Goal: Task Accomplishment & Management: Manage account settings

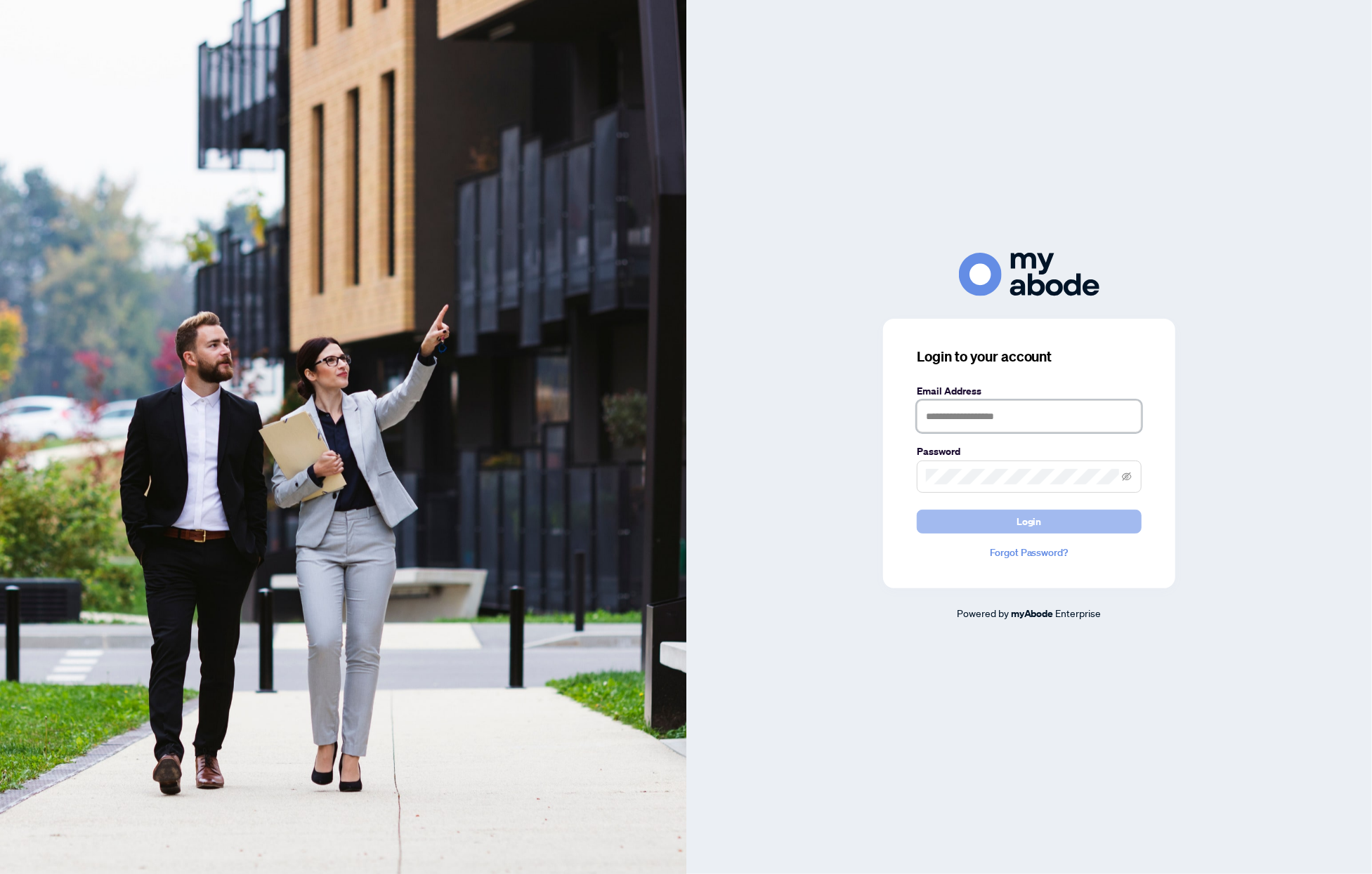
type input "**********"
click at [1027, 516] on span "Login" at bounding box center [1029, 522] width 25 height 23
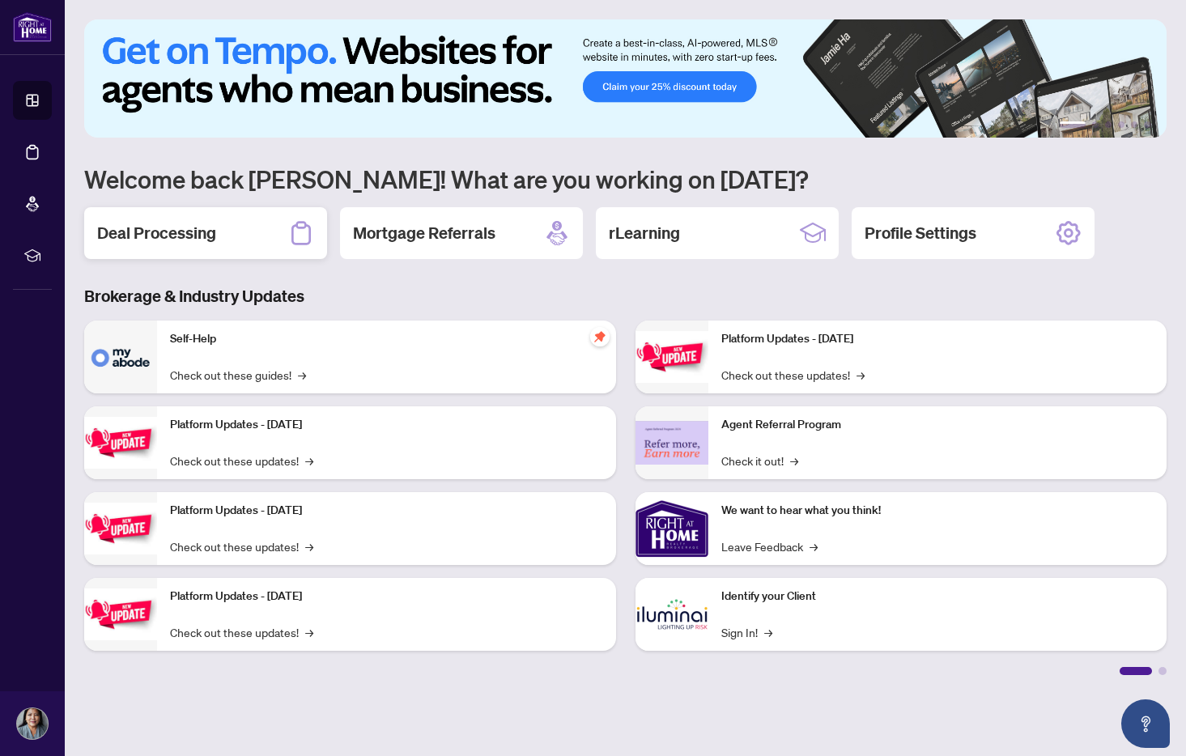
click at [160, 245] on div "Deal Processing" at bounding box center [205, 233] width 243 height 52
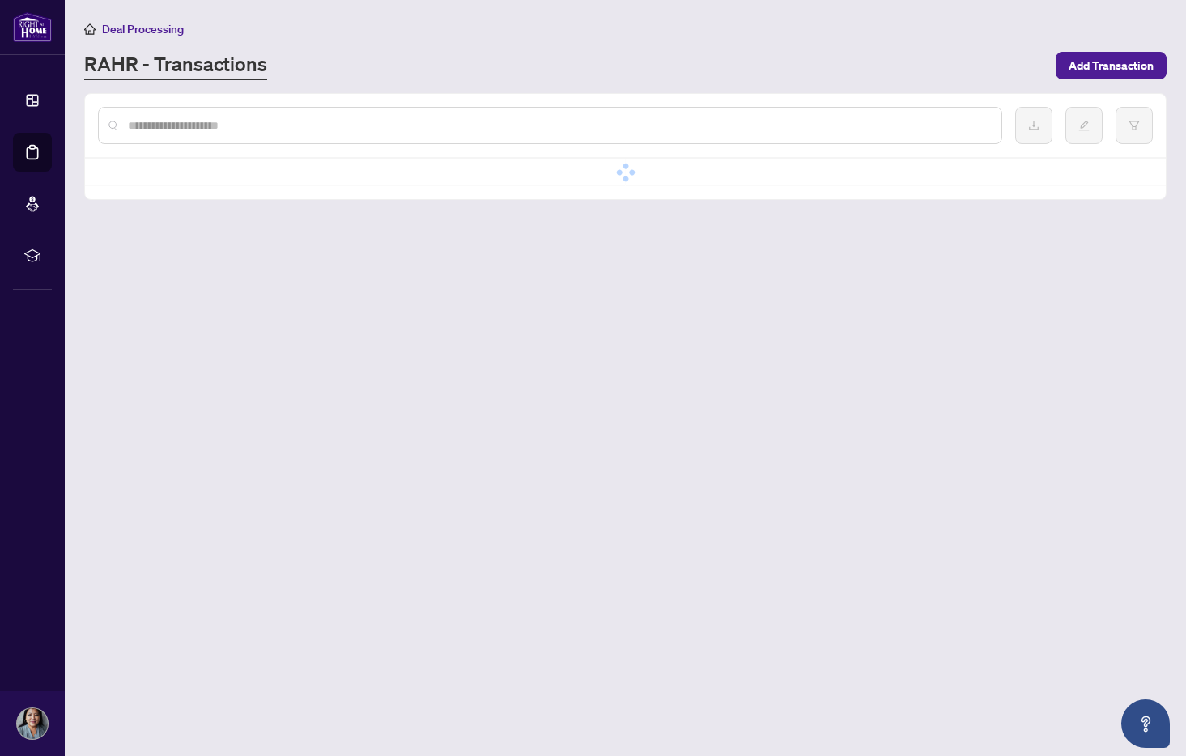
click at [871, 72] on div "RAHR - Transactions" at bounding box center [565, 65] width 962 height 29
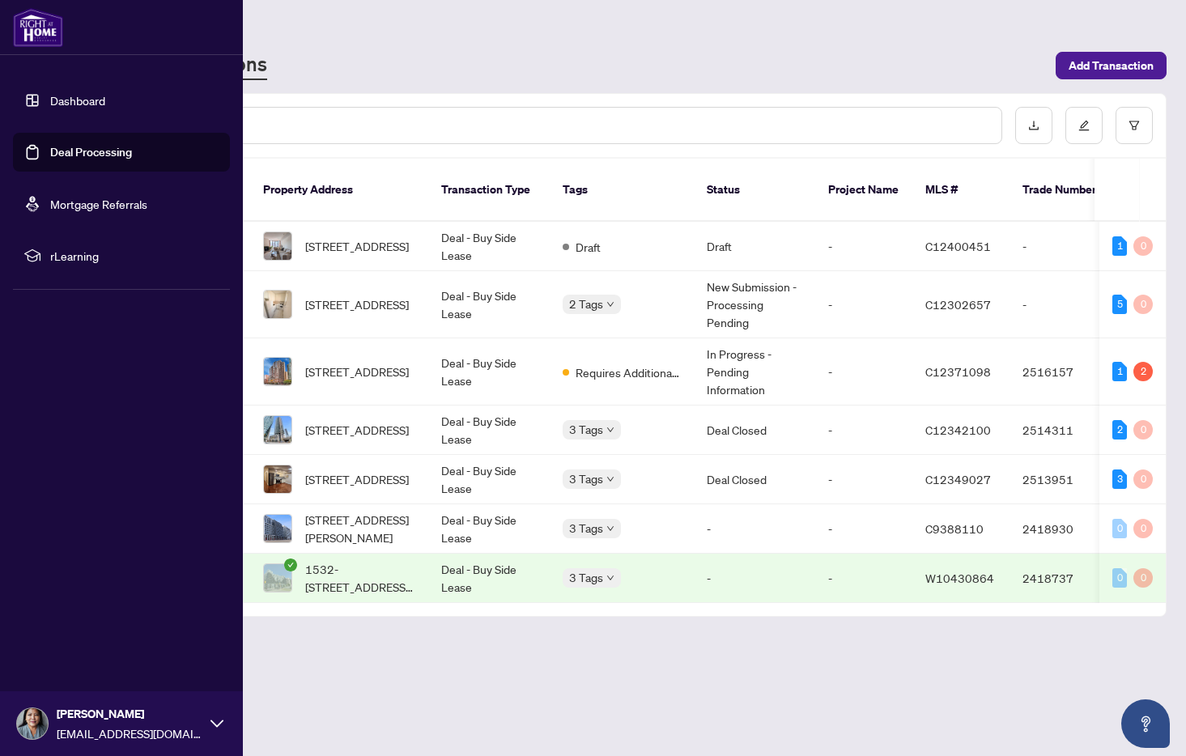
drag, startPoint x: 1140, startPoint y: 61, endPoint x: 390, endPoint y: 275, distance: 779.8
click at [96, 154] on div "Dashboard Deal Processing Mortgage Referrals rLearning [PERSON_NAME] [EMAIL_ADD…" at bounding box center [593, 378] width 1186 height 756
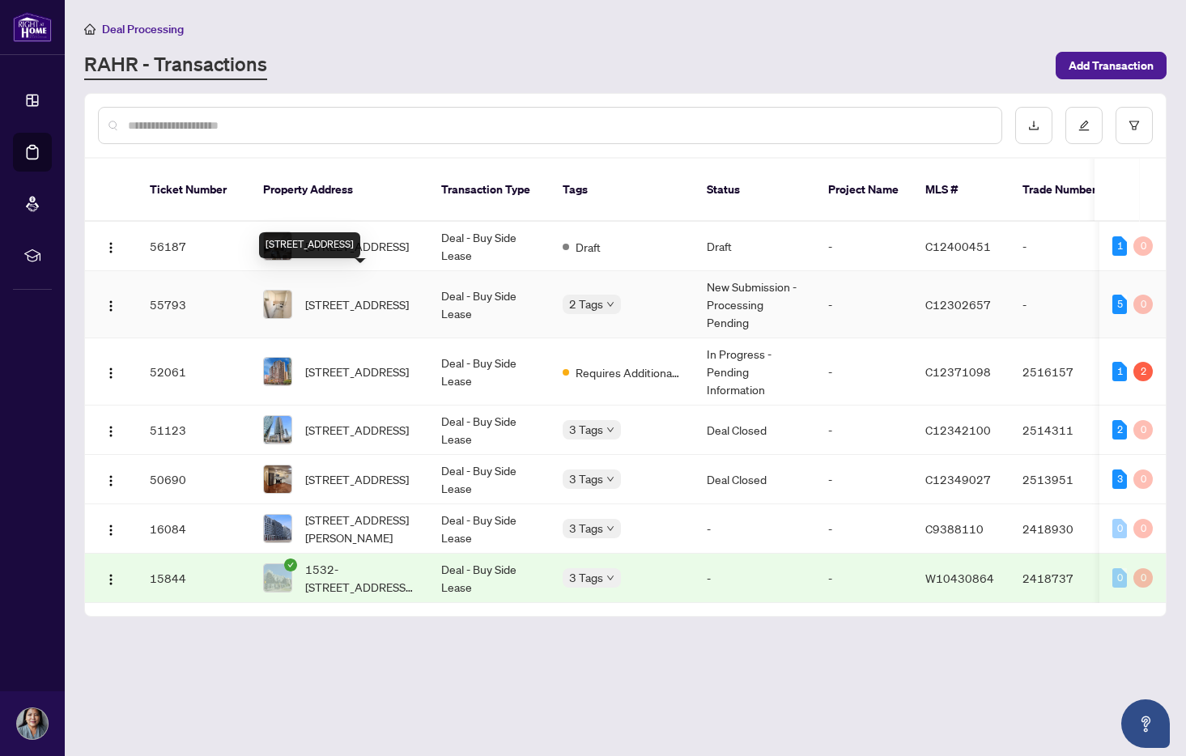
click at [360, 232] on div "[STREET_ADDRESS]" at bounding box center [309, 245] width 101 height 26
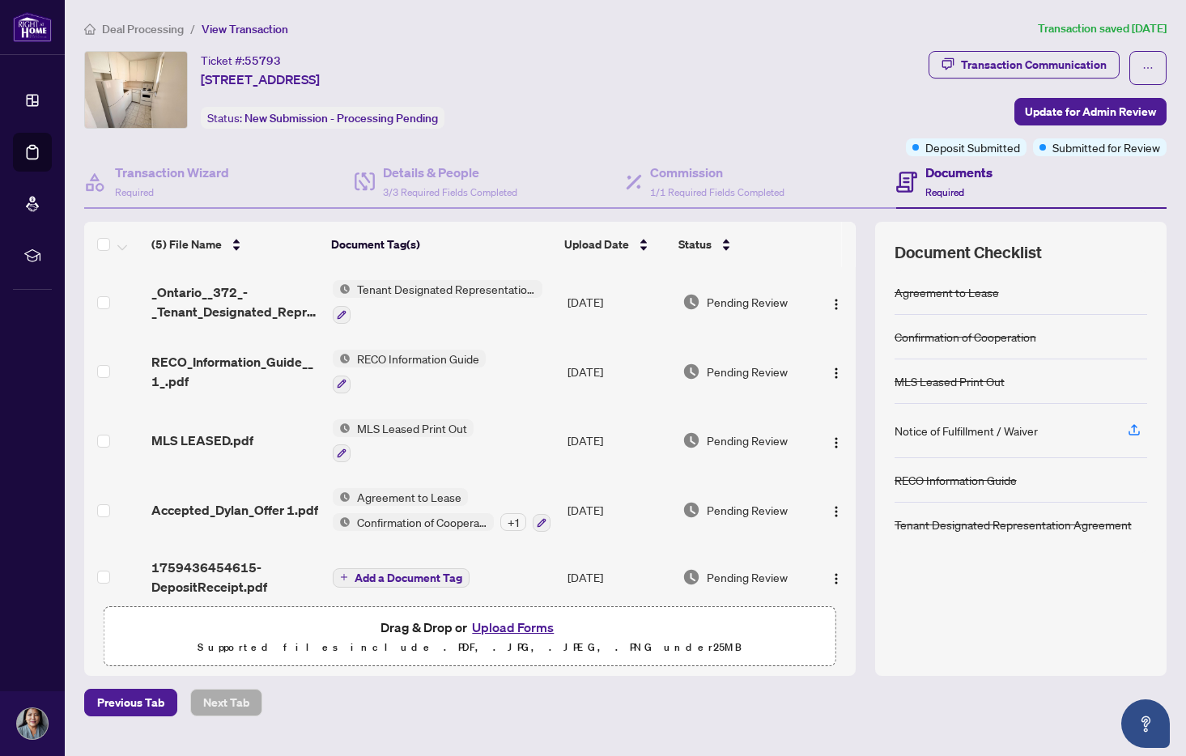
click at [152, 27] on span "Deal Processing" at bounding box center [143, 29] width 82 height 15
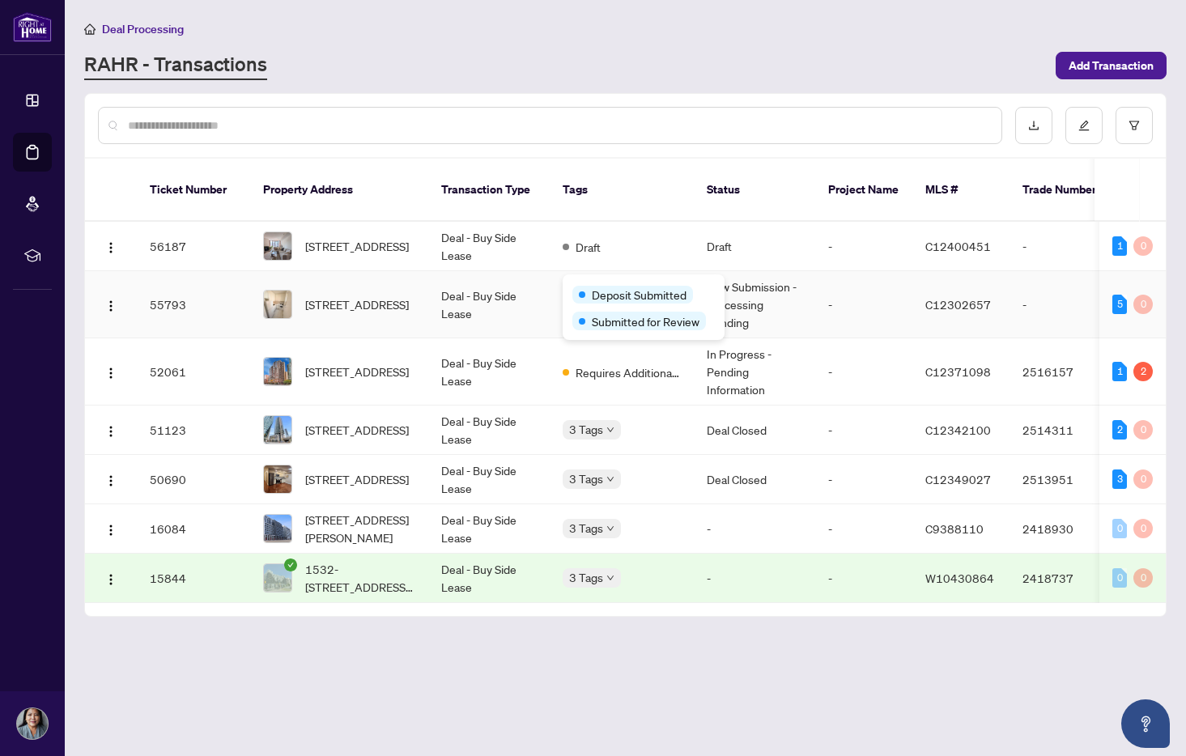
click at [596, 287] on span "Deposit Submitted" at bounding box center [639, 295] width 95 height 18
click at [460, 287] on td "Deal - Buy Side Lease" at bounding box center [488, 304] width 121 height 67
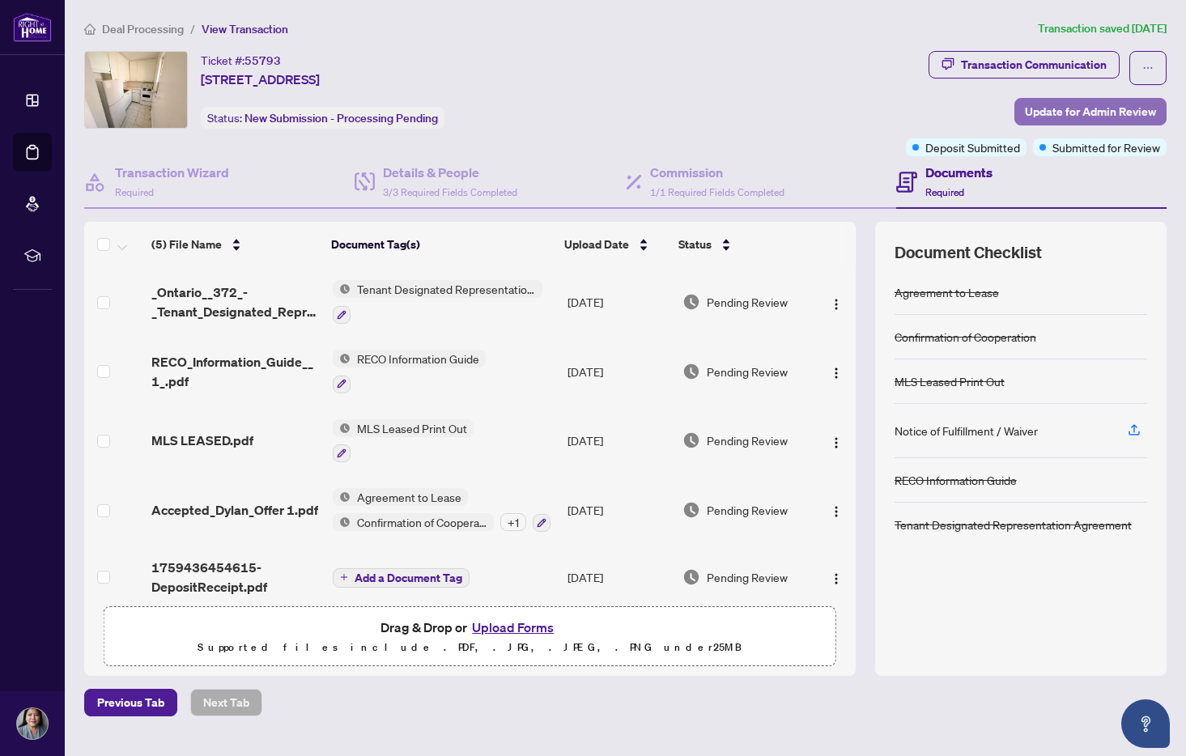
click at [1118, 113] on span "Update for Admin Review" at bounding box center [1090, 112] width 131 height 26
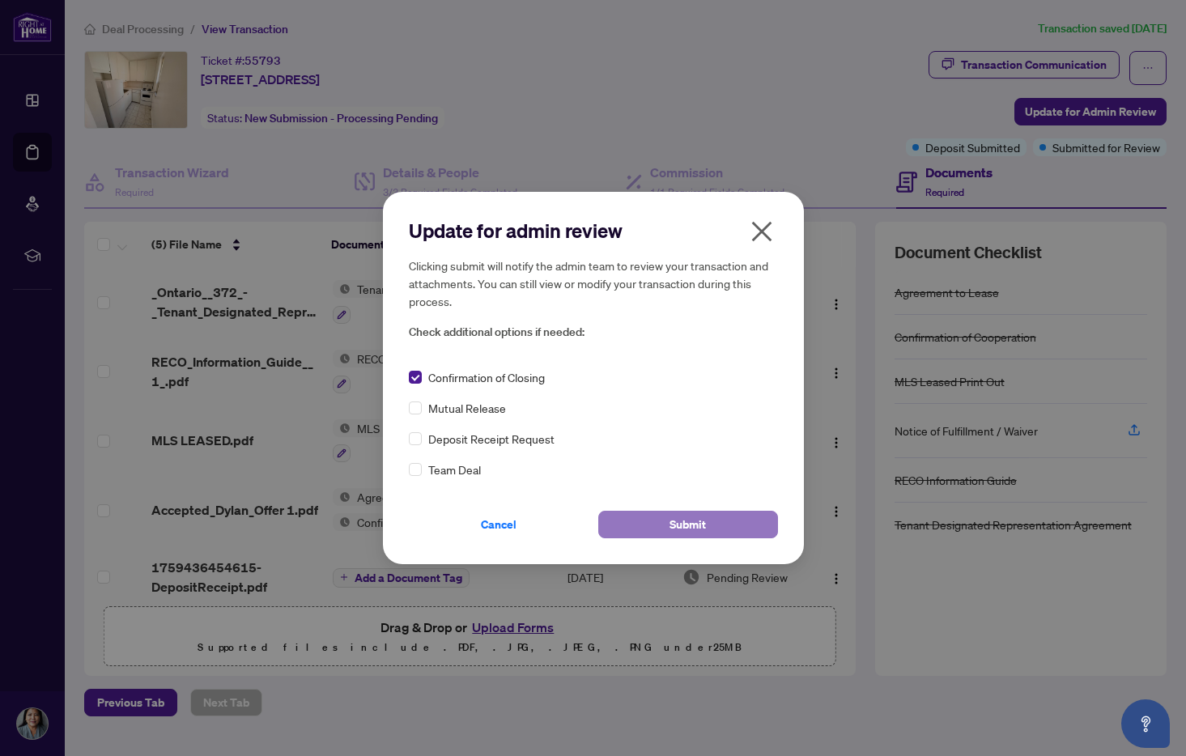
click at [687, 519] on span "Submit" at bounding box center [688, 525] width 36 height 26
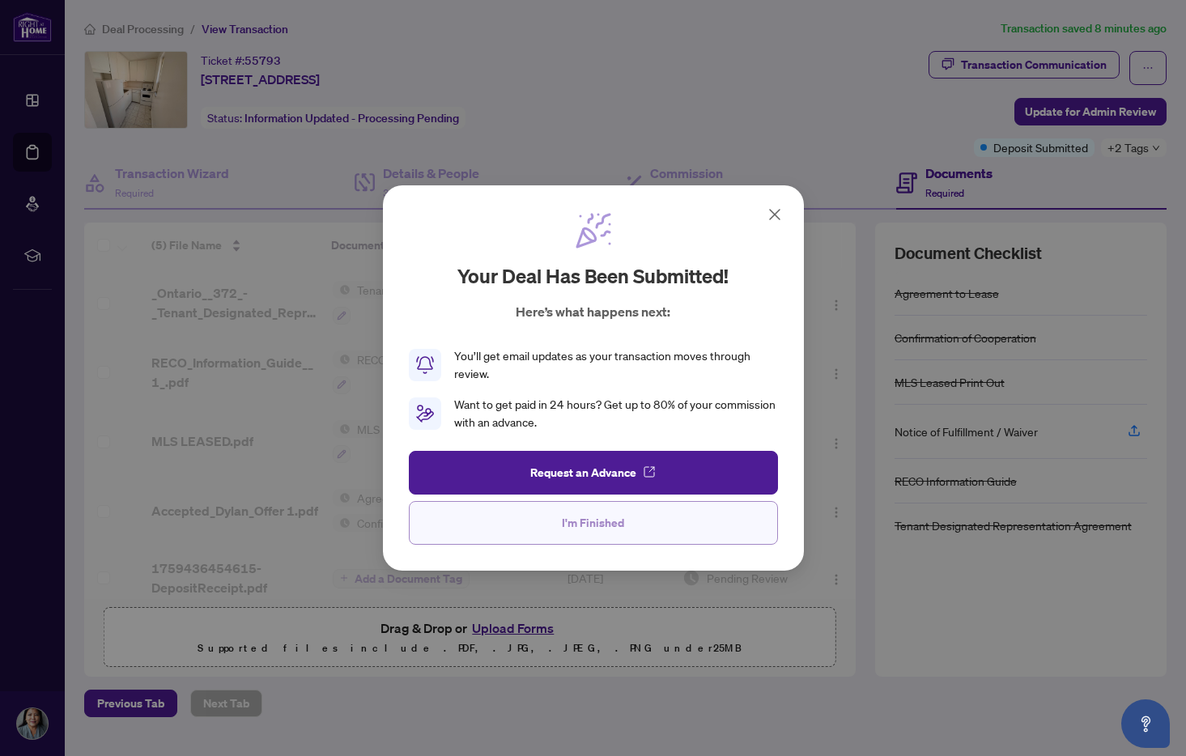
click at [540, 519] on button "I'm Finished" at bounding box center [593, 523] width 369 height 44
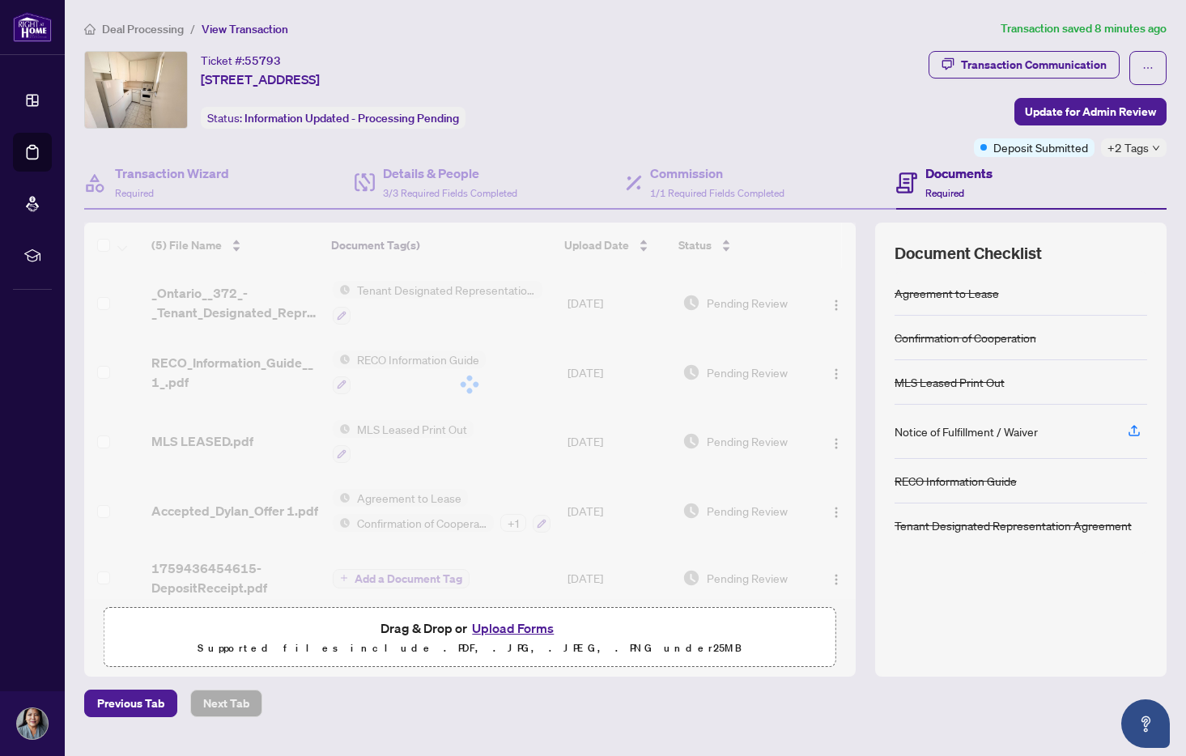
click at [149, 32] on span "Deal Processing" at bounding box center [143, 29] width 82 height 15
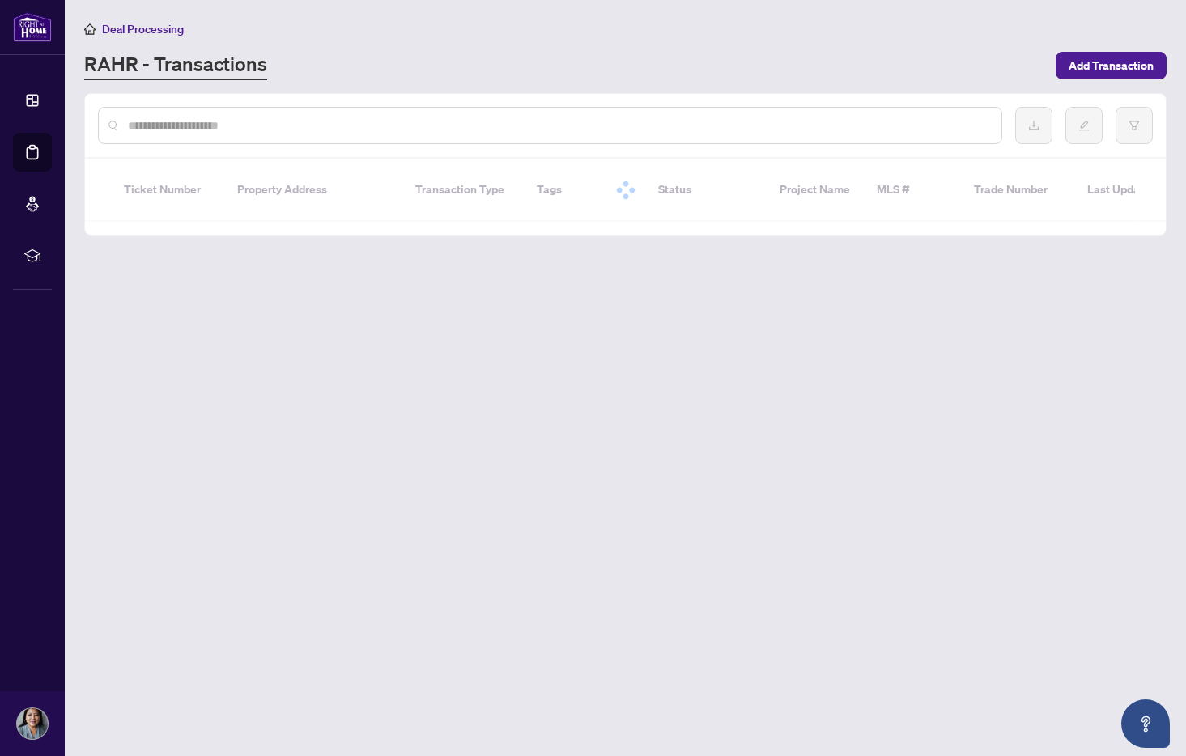
click at [149, 32] on span "Deal Processing" at bounding box center [143, 29] width 82 height 15
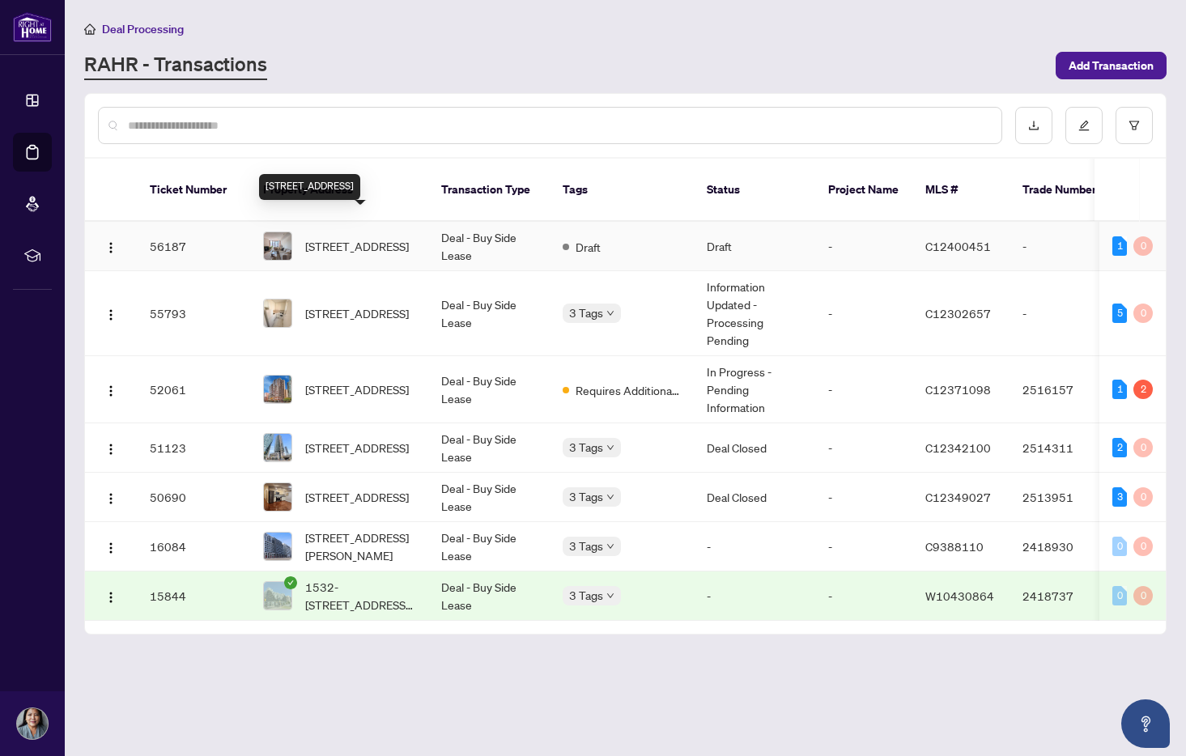
click at [330, 237] on span "[STREET_ADDRESS]" at bounding box center [357, 246] width 104 height 18
